Goal: Transaction & Acquisition: Purchase product/service

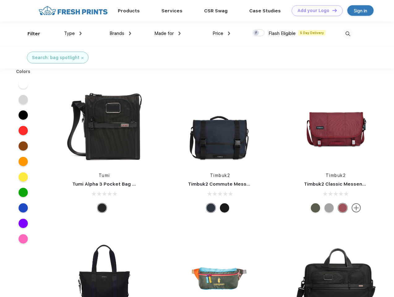
click at [315, 11] on link "Add your Logo Design Tool" at bounding box center [317, 10] width 51 height 11
click at [0, 0] on div "Design Tool" at bounding box center [0, 0] width 0 height 0
click at [332, 10] on link "Add your Logo Design Tool" at bounding box center [317, 10] width 51 height 11
click at [30, 34] on div "Filter" at bounding box center [34, 33] width 13 height 7
click at [73, 33] on span "Type" at bounding box center [69, 34] width 11 height 6
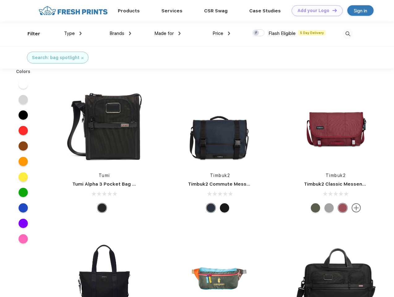
click at [120, 33] on span "Brands" at bounding box center [117, 34] width 15 height 6
click at [168, 33] on span "Made for" at bounding box center [164, 34] width 20 height 6
click at [222, 33] on span "Price" at bounding box center [218, 34] width 11 height 6
click at [259, 33] on div at bounding box center [259, 32] width 12 height 7
click at [257, 33] on input "checkbox" at bounding box center [255, 31] width 4 height 4
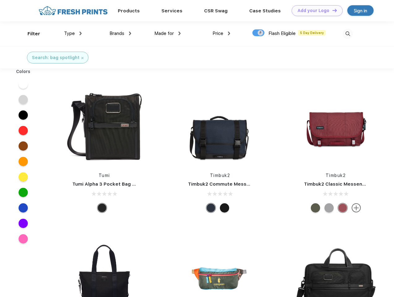
click at [348, 34] on img at bounding box center [348, 34] width 10 height 10
